Goal: Transaction & Acquisition: Purchase product/service

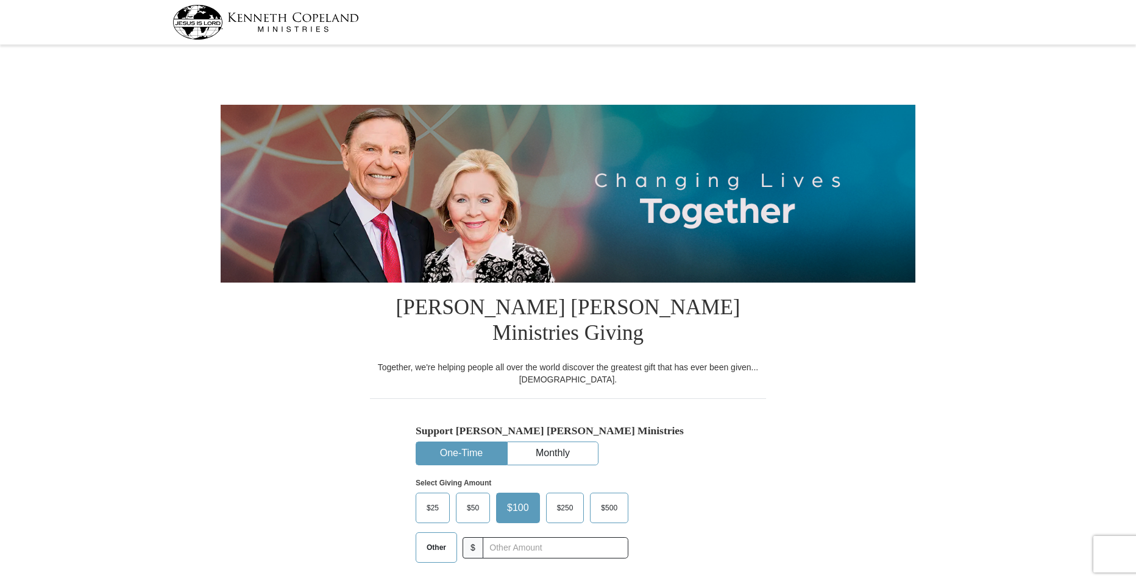
select select "VA"
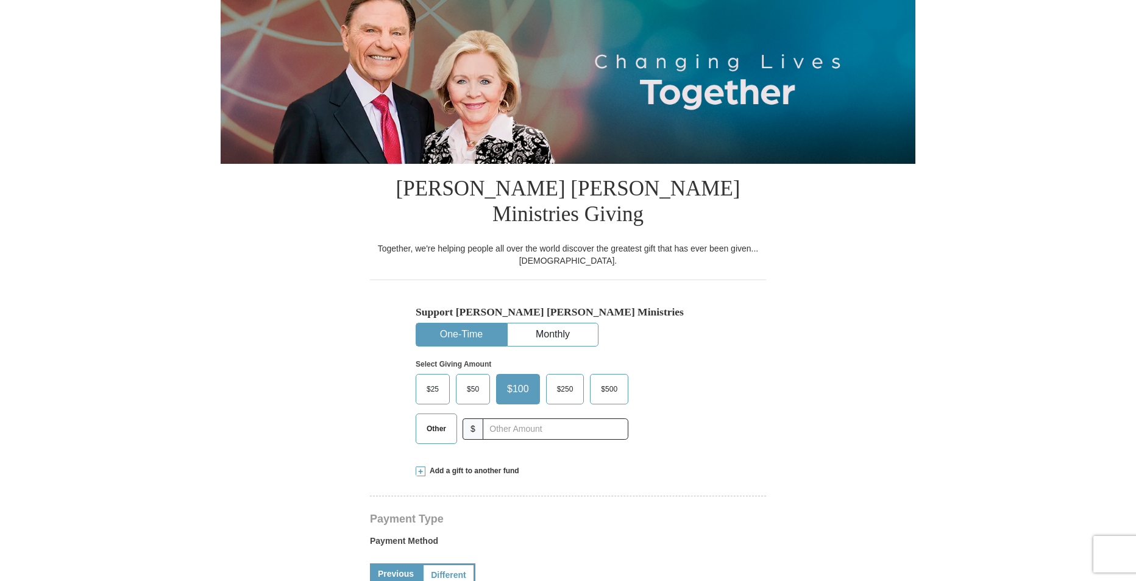
scroll to position [122, 0]
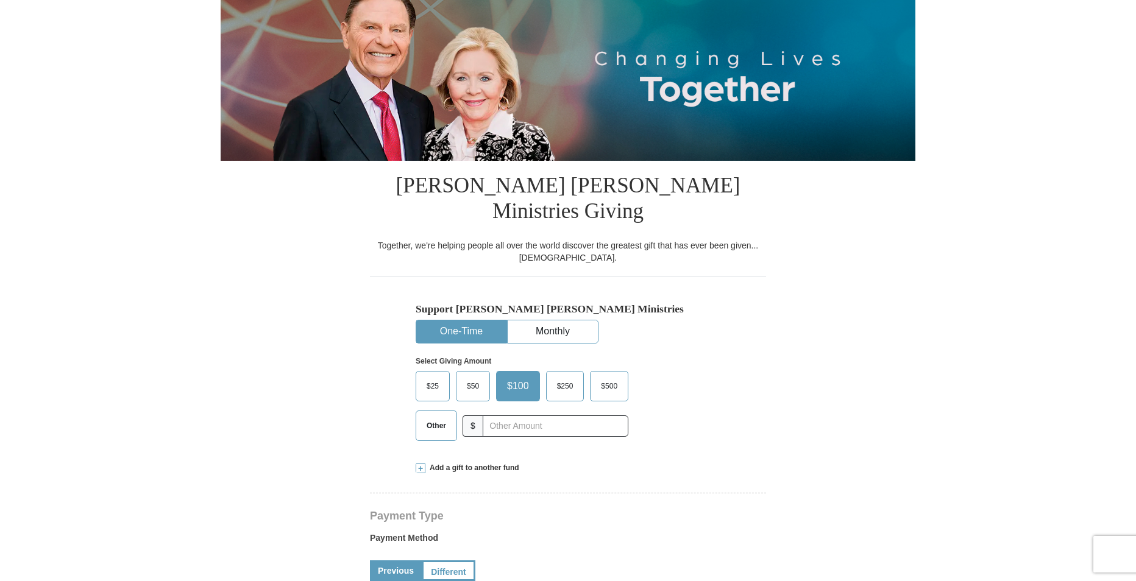
click at [441, 417] on span "Other" at bounding box center [436, 426] width 32 height 18
click at [0, 0] on input "Other" at bounding box center [0, 0] width 0 height 0
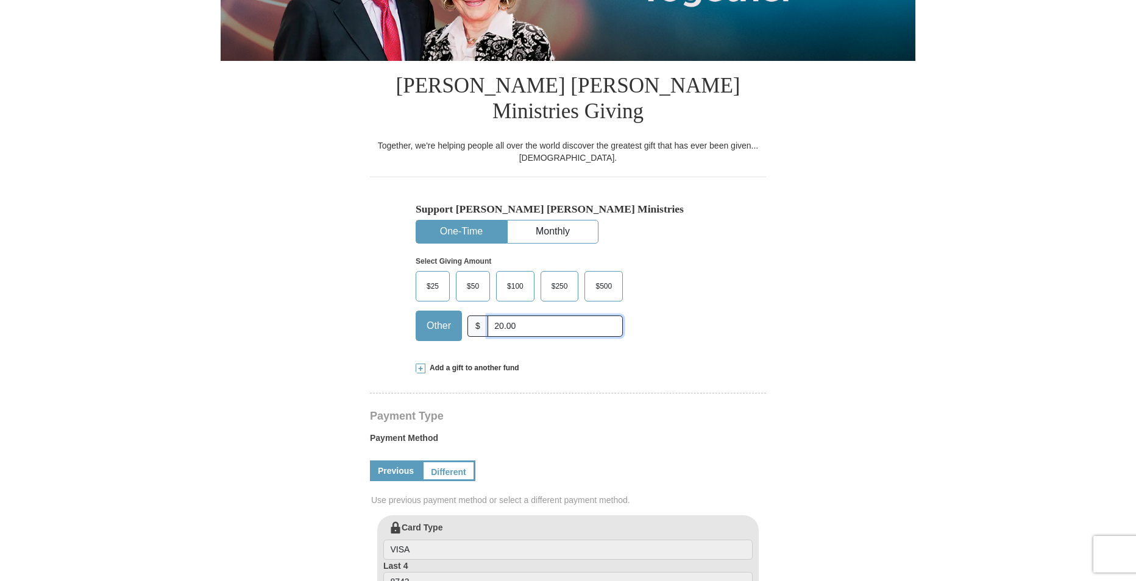
scroll to position [244, 0]
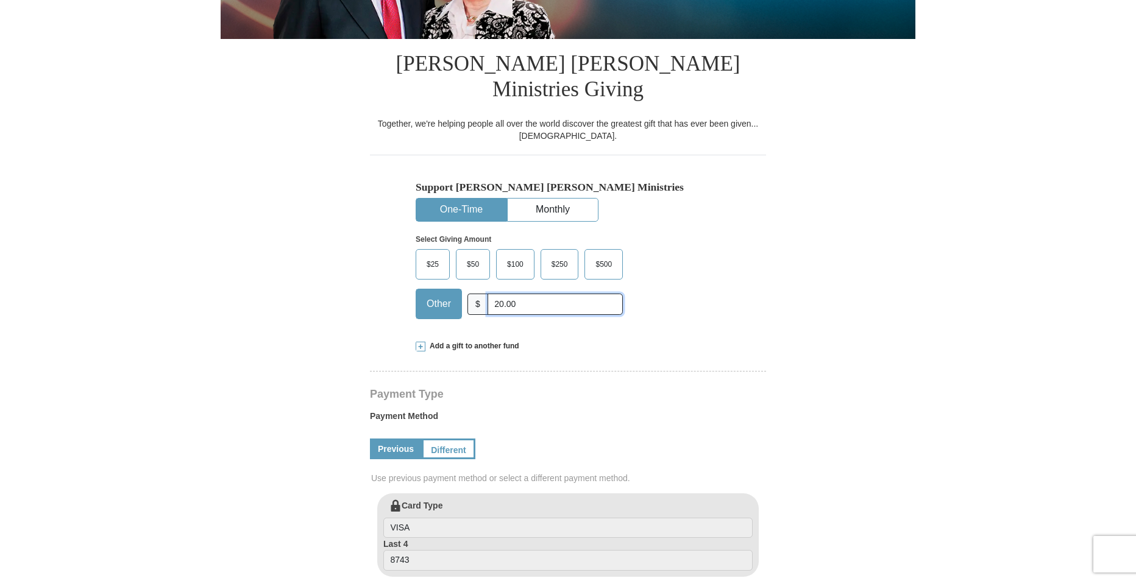
type input "20.00"
click at [600, 389] on h4 "Payment Type" at bounding box center [568, 394] width 396 height 10
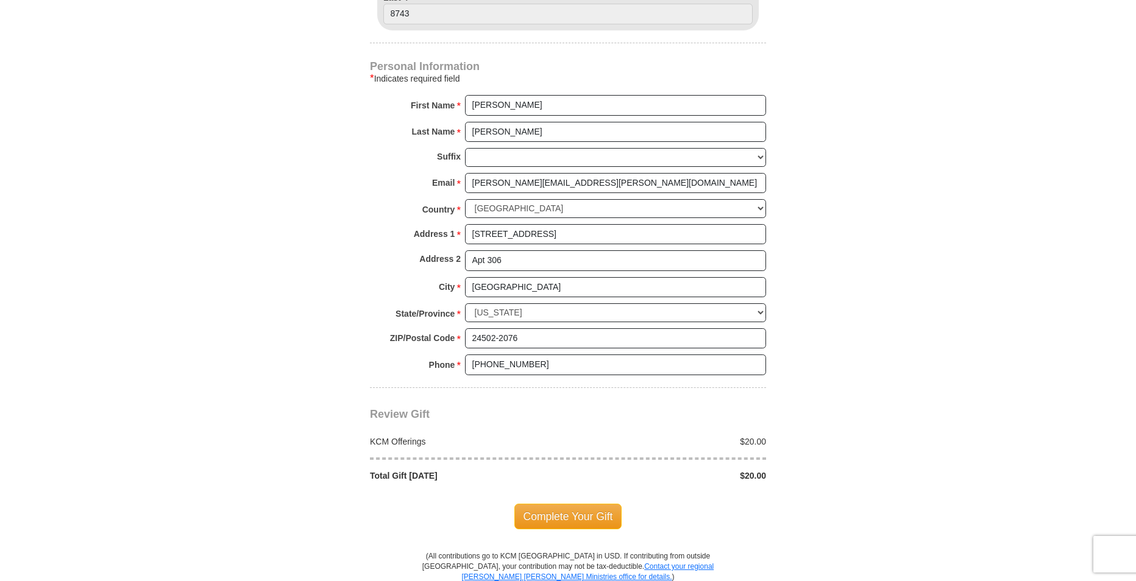
scroll to position [792, 0]
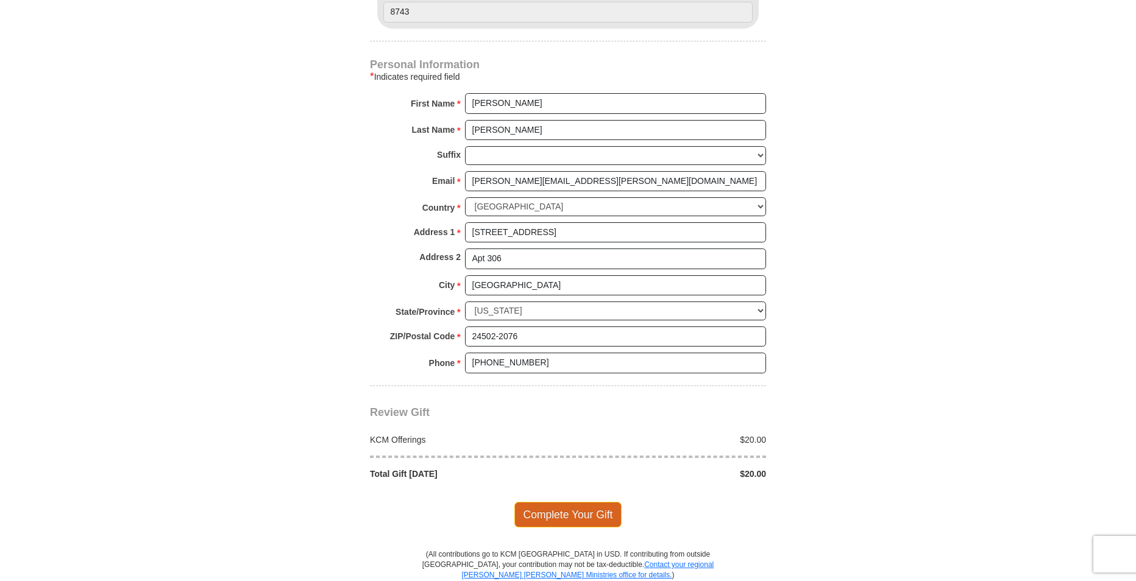
click at [551, 502] on span "Complete Your Gift" at bounding box center [568, 515] width 108 height 26
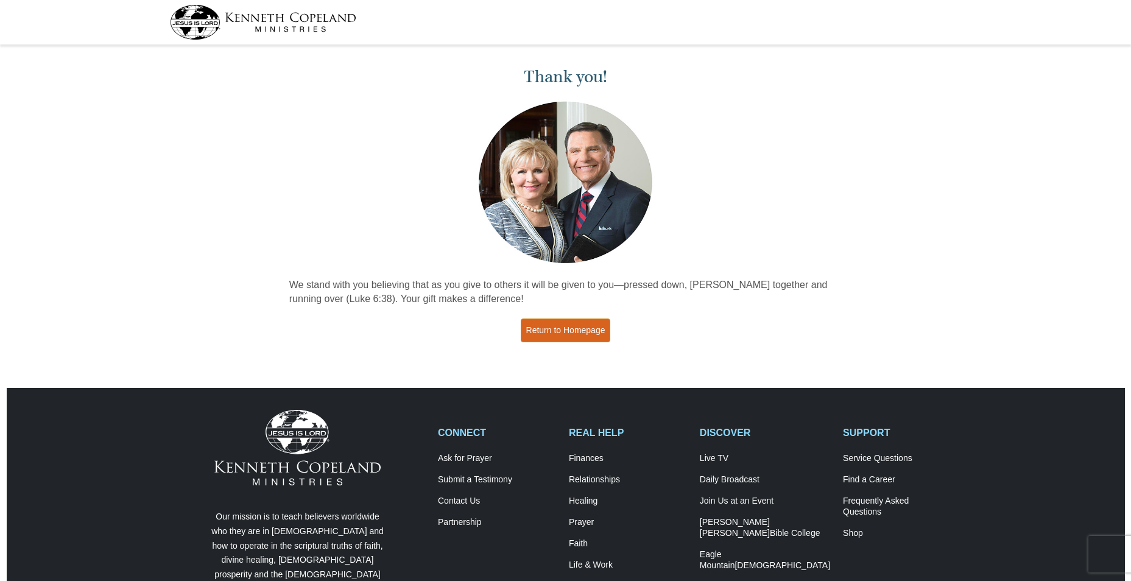
click at [576, 325] on link "Return to Homepage" at bounding box center [566, 331] width 90 height 24
